Goal: Book appointment/travel/reservation

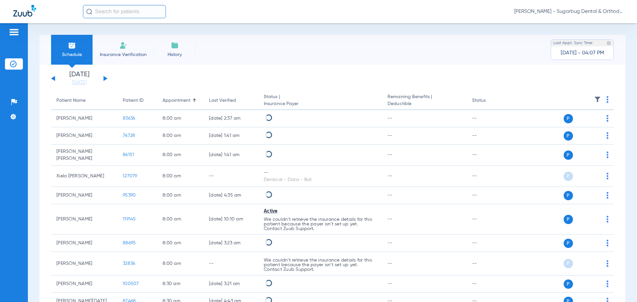
drag, startPoint x: 87, startPoint y: 84, endPoint x: 84, endPoint y: 100, distance: 15.9
click at [87, 84] on link "[DATE]" at bounding box center [79, 82] width 40 height 7
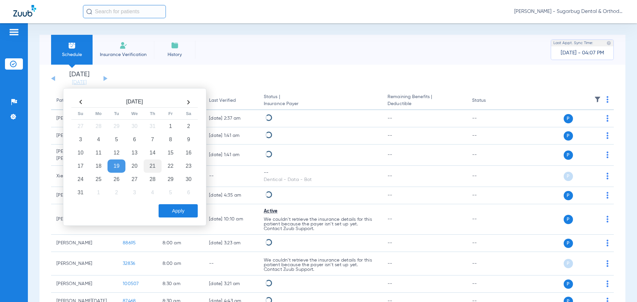
click at [151, 165] on td "21" at bounding box center [153, 166] width 18 height 13
click at [174, 212] on button "Apply" at bounding box center [178, 211] width 39 height 13
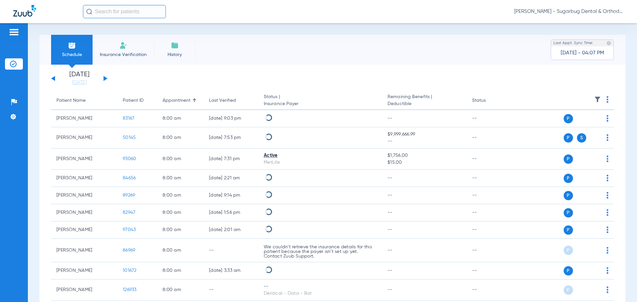
click at [607, 97] on img at bounding box center [608, 99] width 2 height 7
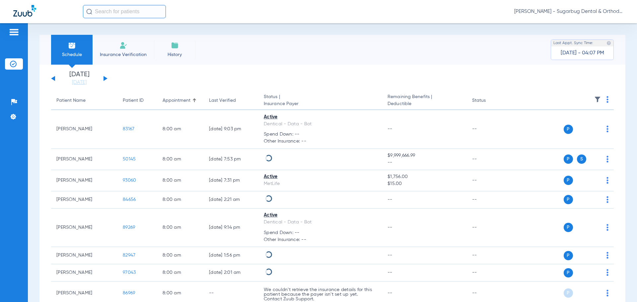
click at [595, 98] on img at bounding box center [598, 99] width 7 height 7
